Goal: Task Accomplishment & Management: Use online tool/utility

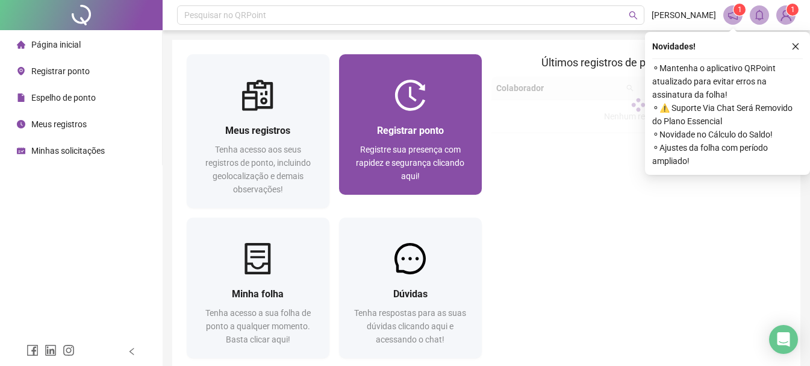
click at [411, 110] on img at bounding box center [409, 94] width 31 height 31
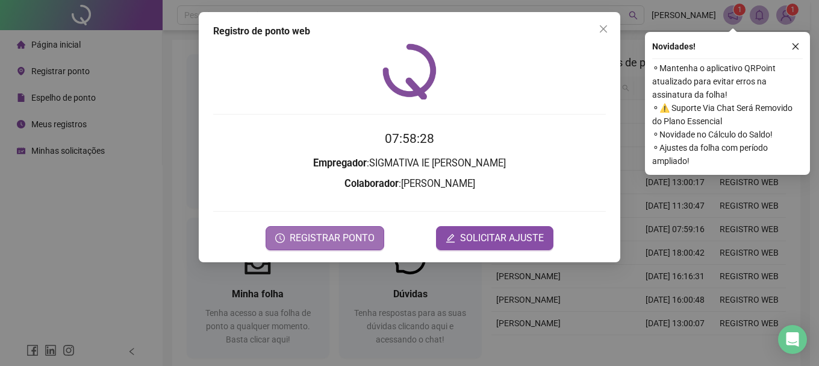
click at [329, 235] on span "REGISTRAR PONTO" at bounding box center [332, 238] width 85 height 14
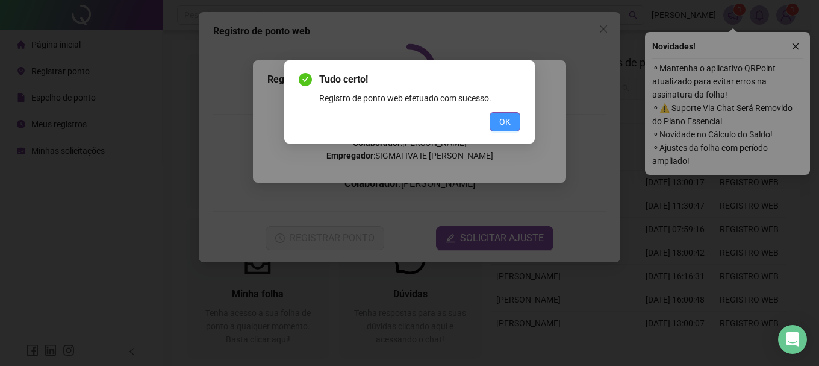
click at [507, 119] on span "OK" at bounding box center [504, 121] width 11 height 13
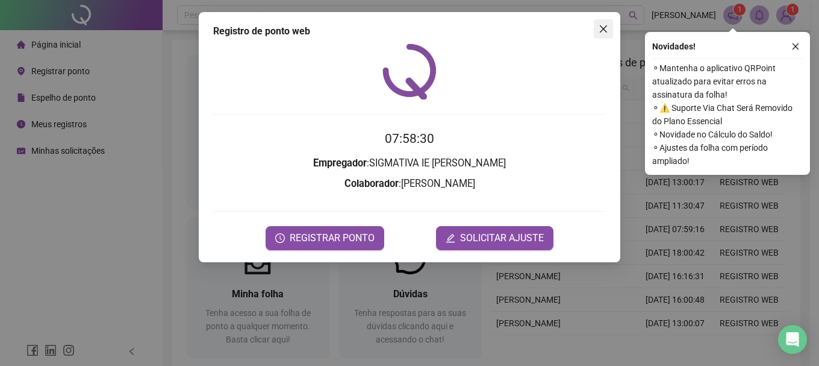
click at [603, 26] on icon "close" at bounding box center [604, 29] width 10 height 10
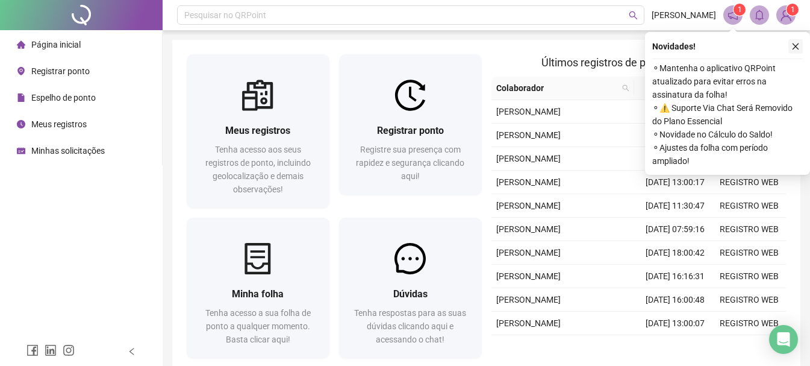
click at [800, 45] on button "button" at bounding box center [795, 46] width 14 height 14
